Goal: Information Seeking & Learning: Check status

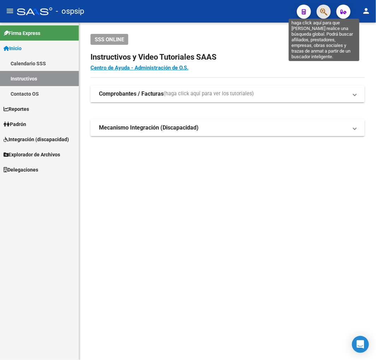
click at [320, 13] on icon "button" at bounding box center [323, 12] width 7 height 8
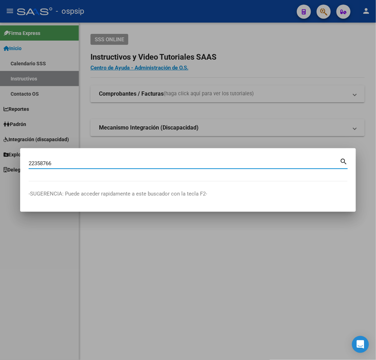
type input "22358766"
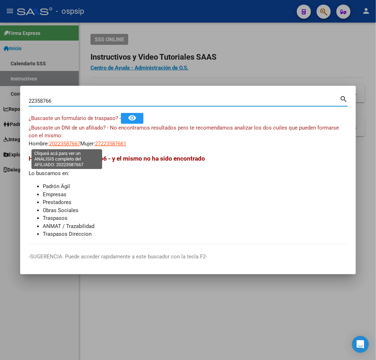
click at [70, 145] on span "20223587667" at bounding box center [64, 144] width 31 height 6
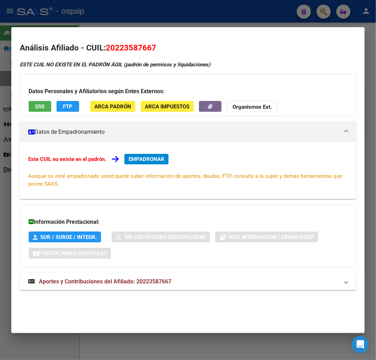
click at [142, 20] on div at bounding box center [188, 180] width 376 height 360
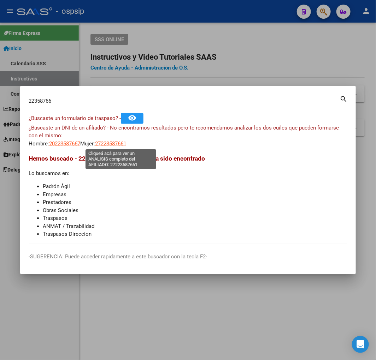
click at [114, 144] on span "27223587661" at bounding box center [110, 144] width 31 height 6
type textarea "27223587661"
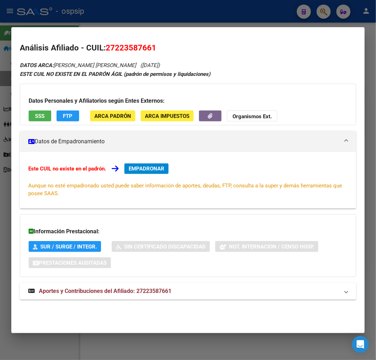
click at [195, 294] on mat-panel-title "Aportes y Contribuciones del Afiliado: 27223587661" at bounding box center [183, 291] width 311 height 8
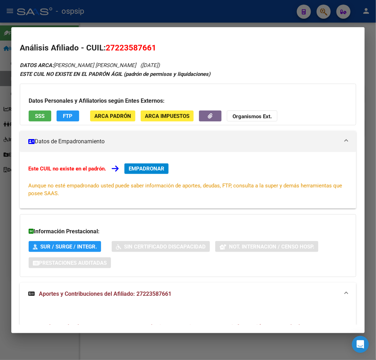
click at [184, 22] on div at bounding box center [188, 180] width 376 height 360
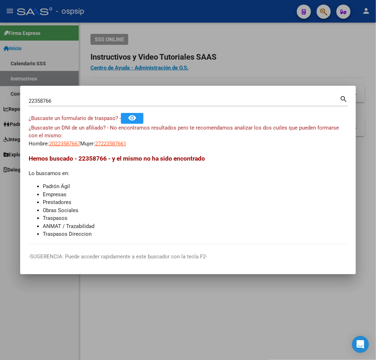
drag, startPoint x: 255, startPoint y: 46, endPoint x: 308, endPoint y: 51, distance: 53.2
click at [280, 51] on div at bounding box center [188, 180] width 376 height 360
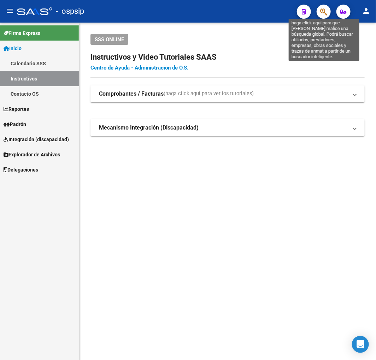
click at [323, 16] on icon "button" at bounding box center [323, 12] width 7 height 8
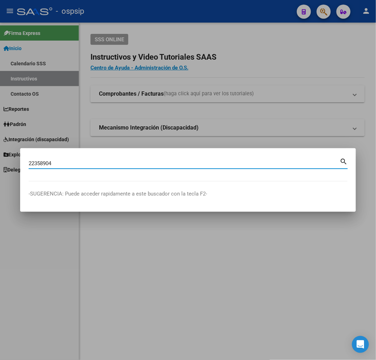
type input "22358904"
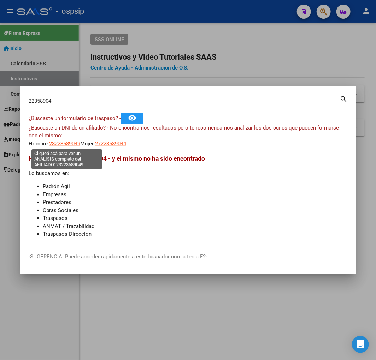
click at [57, 143] on span "23223589049" at bounding box center [64, 144] width 31 height 6
type textarea "23223589049"
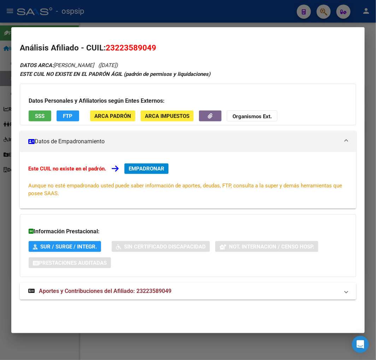
drag, startPoint x: 199, startPoint y: 289, endPoint x: 228, endPoint y: 263, distance: 38.8
click at [199, 288] on mat-panel-title "Aportes y Contribuciones del Afiliado: 23223589049" at bounding box center [183, 291] width 311 height 8
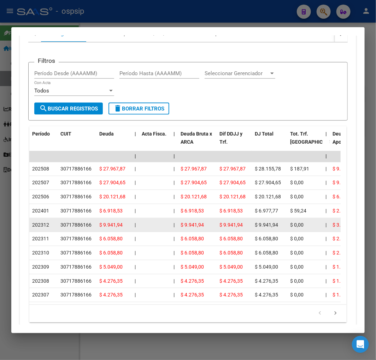
scroll to position [301, 0]
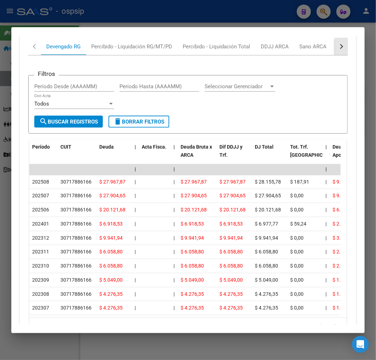
click at [341, 47] on button "button" at bounding box center [341, 46] width 13 height 17
click at [298, 51] on div "ARCA Relaciones Laborales" at bounding box center [292, 46] width 77 height 17
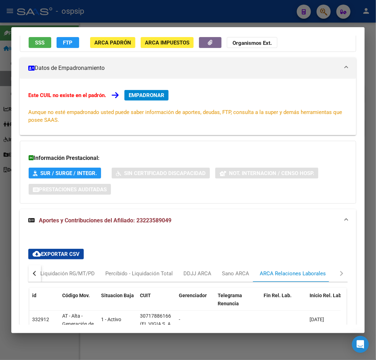
scroll to position [0, 0]
